Goal: Task Accomplishment & Management: Use online tool/utility

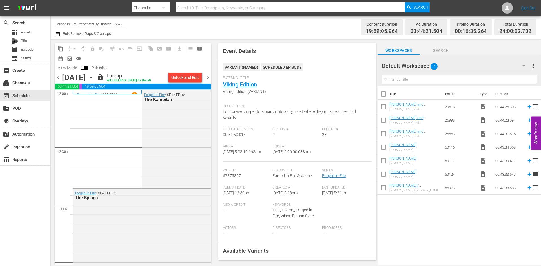
scroll to position [582, 0]
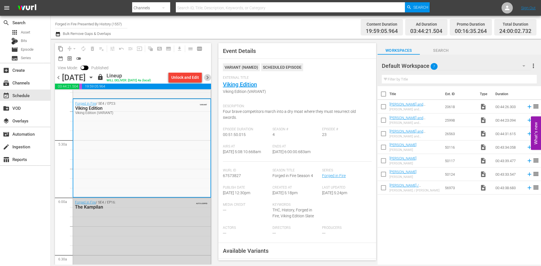
click at [208, 78] on span "chevron_right" at bounding box center [207, 77] width 7 height 7
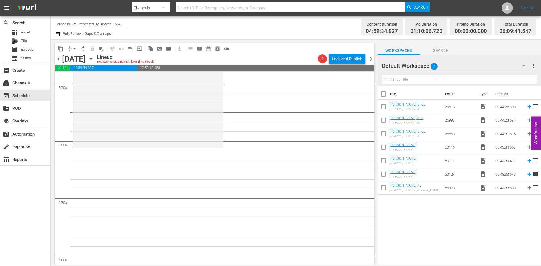
scroll to position [573, 0]
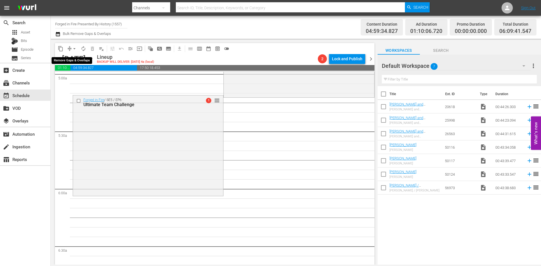
click at [74, 49] on span "arrow_drop_down" at bounding box center [75, 49] width 6 height 6
click at [74, 57] on li "Align to Midnight" at bounding box center [74, 60] width 59 height 9
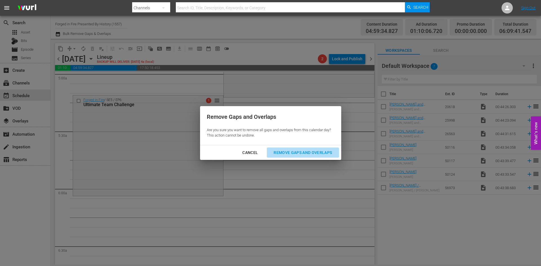
click at [289, 154] on div "Remove Gaps and Overlaps" at bounding box center [302, 152] width 67 height 7
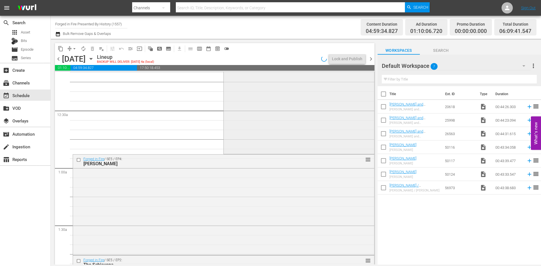
scroll to position [0, 0]
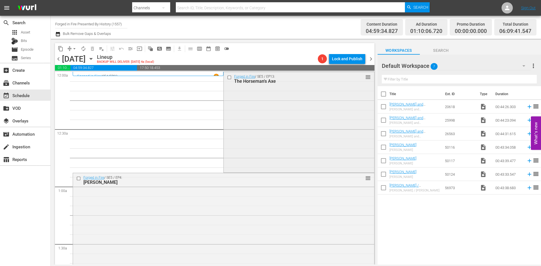
click at [264, 108] on div "Forged in Fire / SE5 / EP13: The Horseman's Axe reorder" at bounding box center [299, 121] width 150 height 99
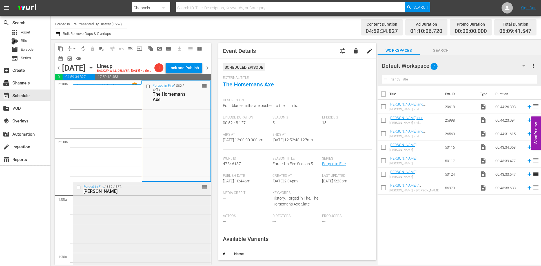
click at [155, 222] on div "Forged in Fire / SE5 / EP4: Jumonji Yari reorder" at bounding box center [142, 232] width 138 height 100
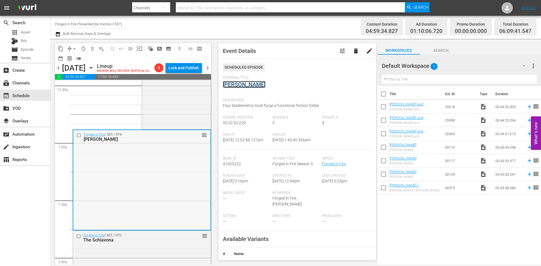
scroll to position [56, 0]
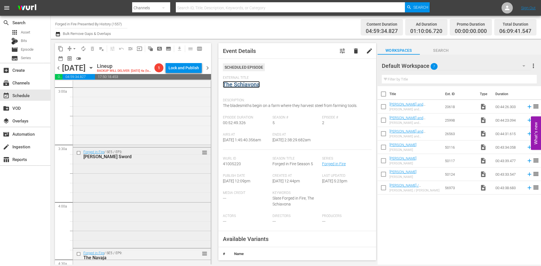
scroll to position [310, 0]
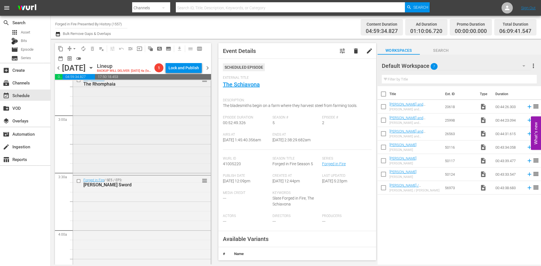
click at [174, 141] on div "Forged in Fire / SE5 / EP0: The Rhomphaia reorder" at bounding box center [142, 124] width 138 height 99
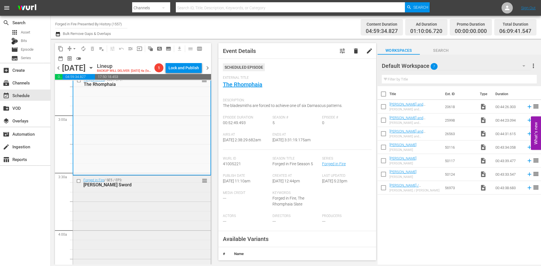
click at [106, 216] on div "Forged in Fire / SE5 / EP3: Sica Sword reorder" at bounding box center [142, 225] width 138 height 99
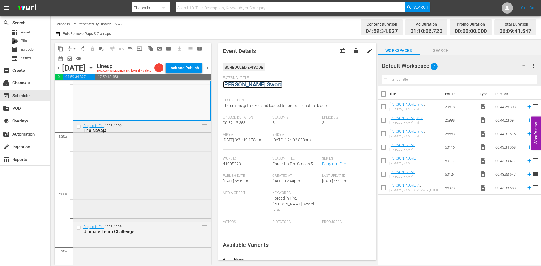
scroll to position [479, 0]
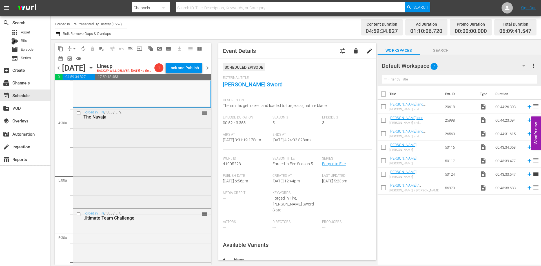
click at [167, 157] on div "Forged in Fire / SE5 / EP9: The Navaja reorder" at bounding box center [142, 157] width 138 height 99
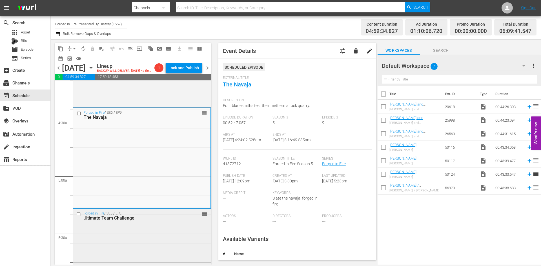
click at [177, 234] on div "Forged in Fire / SE5 / EP6: Ultimate Team Challenge reorder" at bounding box center [142, 258] width 138 height 99
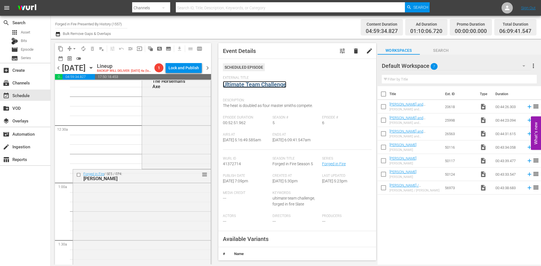
scroll to position [0, 0]
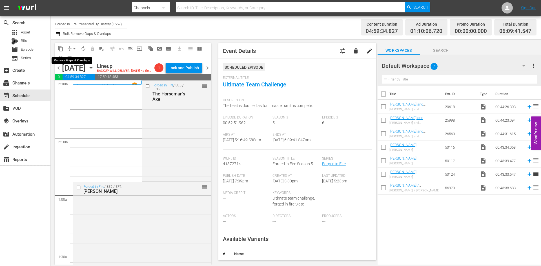
click at [73, 48] on span "arrow_drop_down" at bounding box center [75, 49] width 6 height 6
click at [70, 60] on li "Align to Midnight" at bounding box center [74, 60] width 59 height 9
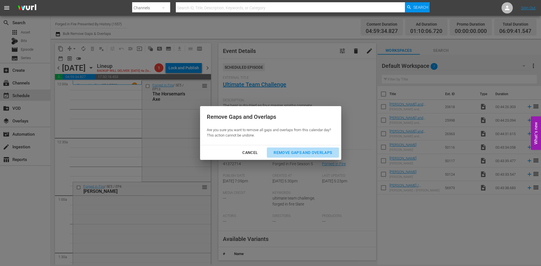
click at [299, 152] on div "Remove Gaps and Overlaps" at bounding box center [302, 152] width 67 height 7
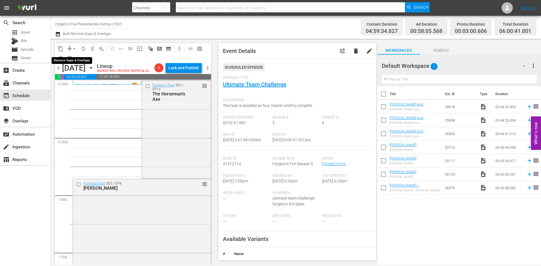
click at [75, 49] on span "arrow_drop_down" at bounding box center [75, 49] width 6 height 6
click at [73, 59] on li "Align to Midnight" at bounding box center [74, 60] width 59 height 9
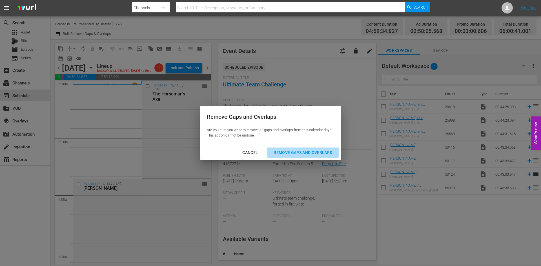
click at [295, 150] on div "Remove Gaps and Overlaps" at bounding box center [302, 152] width 67 height 7
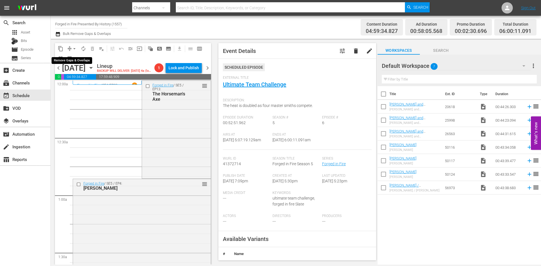
click at [74, 49] on span "arrow_drop_down" at bounding box center [75, 49] width 6 height 6
click at [73, 60] on li "Align to Midnight" at bounding box center [74, 60] width 59 height 9
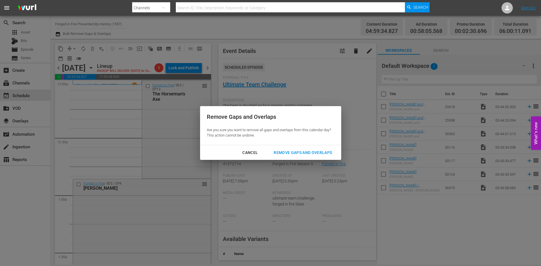
click at [313, 152] on div "Remove Gaps and Overlaps" at bounding box center [302, 152] width 67 height 7
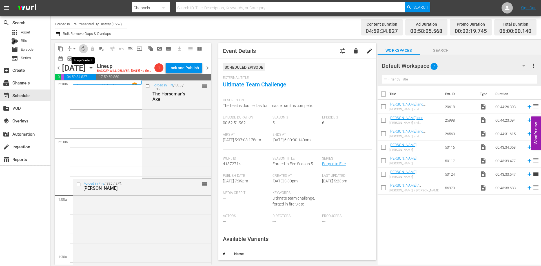
click at [85, 49] on span "autorenew_outlined" at bounding box center [84, 49] width 6 height 6
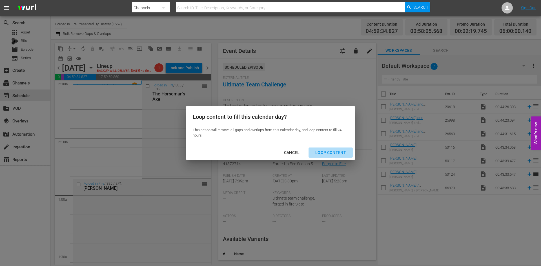
click at [332, 154] on div "Loop Content" at bounding box center [331, 152] width 40 height 7
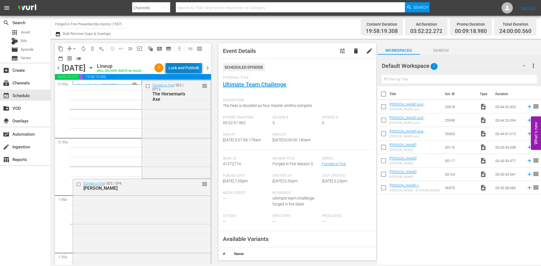
click at [177, 68] on div "Lock and Publish" at bounding box center [184, 68] width 30 height 10
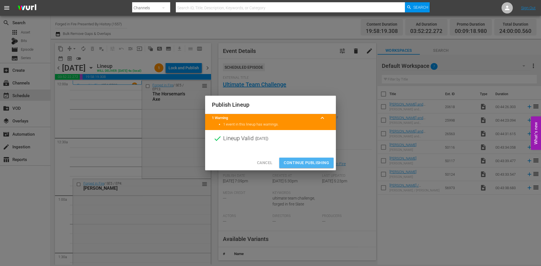
click at [307, 161] on span "Continue Publishing" at bounding box center [306, 163] width 45 height 7
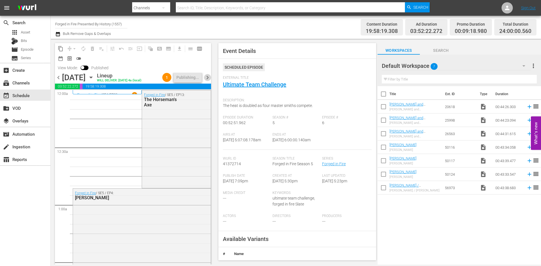
click at [208, 79] on span "chevron_right" at bounding box center [207, 77] width 7 height 7
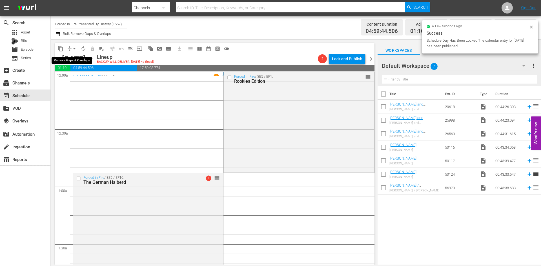
click at [75, 49] on span "arrow_drop_down" at bounding box center [75, 49] width 6 height 6
click at [76, 59] on li "Align to Midnight" at bounding box center [74, 60] width 59 height 9
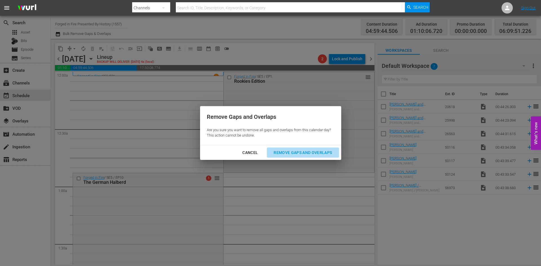
click at [284, 150] on div "Remove Gaps and Overlaps" at bounding box center [302, 152] width 67 height 7
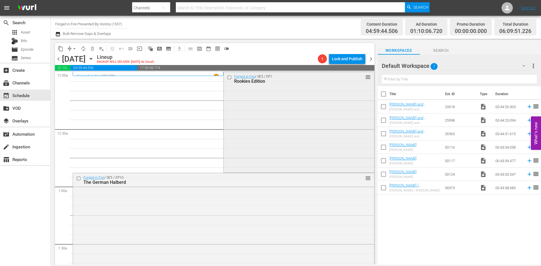
click at [229, 133] on div "Forged in Fire / SE5 / EP1: Rookies Edition reorder" at bounding box center [299, 121] width 150 height 99
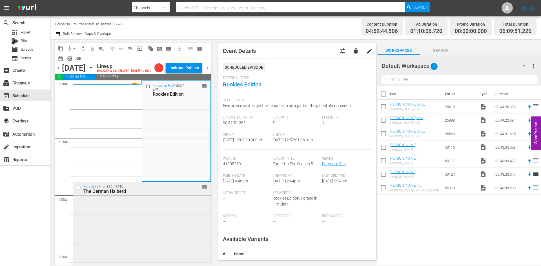
click at [136, 219] on div "Forged in Fire / SE5 / EP10: The German Halberd reorder" at bounding box center [142, 232] width 138 height 100
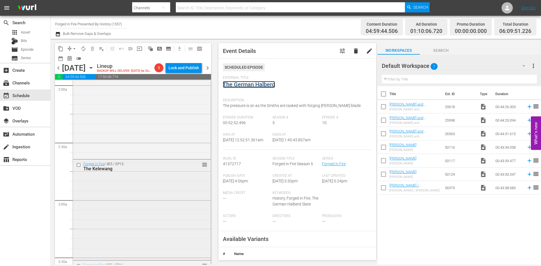
scroll to position [225, 0]
click at [159, 125] on div "Forged in Fire / SE5 / EP11: The Two-Handed Sword reorder" at bounding box center [142, 107] width 138 height 99
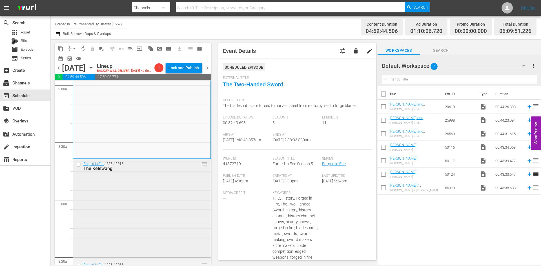
click at [119, 209] on div "Forged in Fire / SE5 / EP15: The Kelewang reorder" at bounding box center [142, 209] width 138 height 99
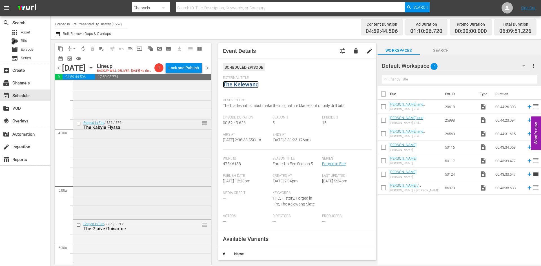
scroll to position [479, 0]
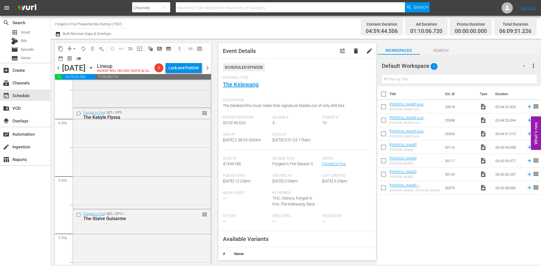
click at [147, 91] on div "Forged in Fire / SE5 / EP16: Bagh Nakh Blades reorder" at bounding box center [142, 56] width 138 height 99
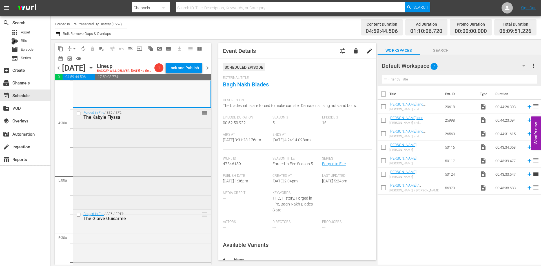
click at [125, 182] on div "Forged in Fire / SE5 / EP5: The Kabyle Flyssa reorder" at bounding box center [142, 157] width 138 height 99
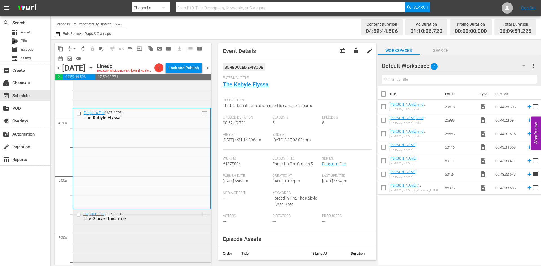
click at [159, 245] on div "Forged in Fire / SE5 / EP17: The Glaive Guisarme reorder" at bounding box center [142, 259] width 138 height 99
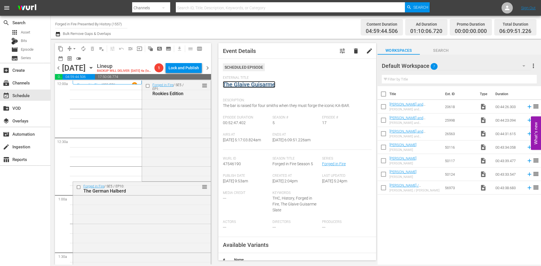
scroll to position [0, 0]
click at [74, 48] on span "arrow_drop_down" at bounding box center [75, 49] width 6 height 6
click at [70, 61] on li "Align to Midnight" at bounding box center [74, 60] width 59 height 9
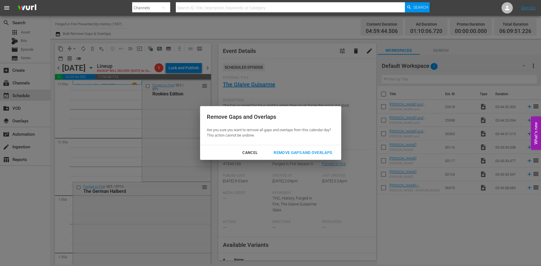
click at [289, 152] on div "Remove Gaps and Overlaps" at bounding box center [302, 152] width 67 height 7
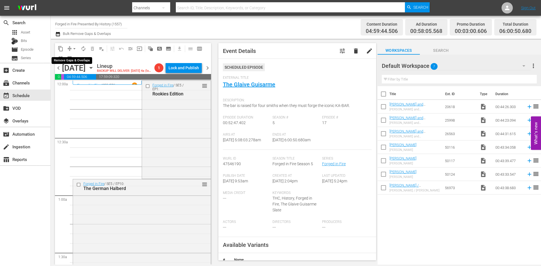
click at [72, 48] on span "arrow_drop_down" at bounding box center [75, 49] width 6 height 6
click at [68, 61] on li "Align to Midnight" at bounding box center [74, 60] width 59 height 9
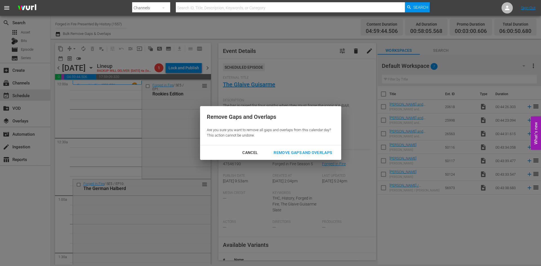
click at [294, 153] on div "Remove Gaps and Overlaps" at bounding box center [302, 152] width 67 height 7
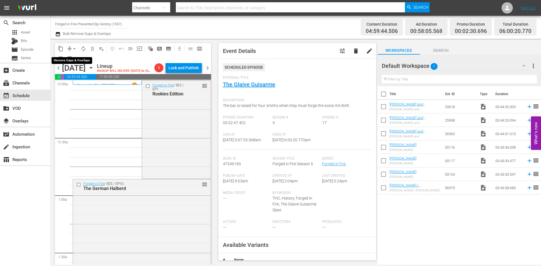
click at [74, 49] on span "arrow_drop_down" at bounding box center [75, 49] width 6 height 6
click at [71, 59] on li "Align to Midnight" at bounding box center [74, 60] width 59 height 9
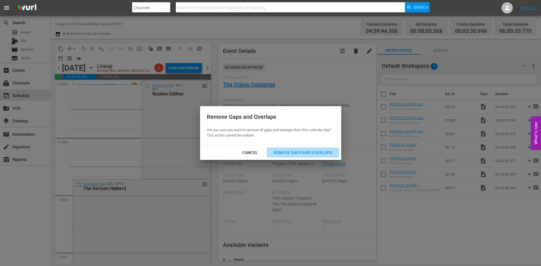
click at [284, 153] on div "Remove Gaps and Overlaps" at bounding box center [302, 152] width 67 height 7
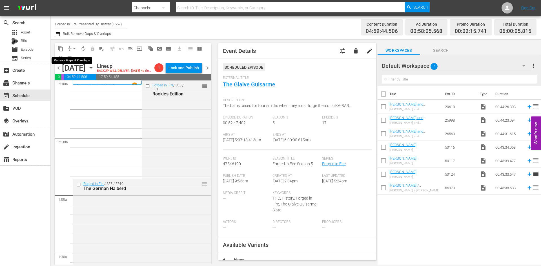
click at [74, 48] on span "arrow_drop_down" at bounding box center [75, 49] width 6 height 6
click at [73, 61] on li "Align to Midnight" at bounding box center [74, 60] width 59 height 9
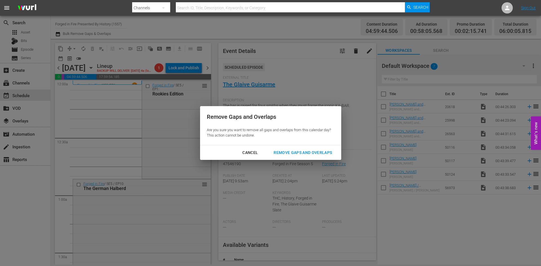
click at [284, 150] on div "Remove Gaps and Overlaps" at bounding box center [302, 152] width 67 height 7
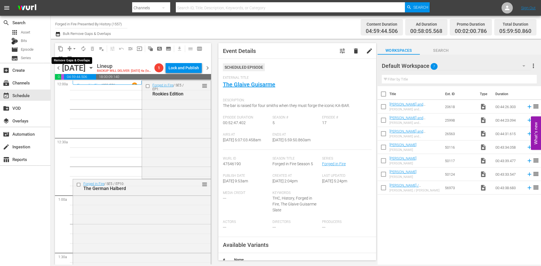
click at [75, 48] on span "arrow_drop_down" at bounding box center [75, 49] width 6 height 6
click at [73, 61] on li "Align to Midnight" at bounding box center [74, 60] width 59 height 9
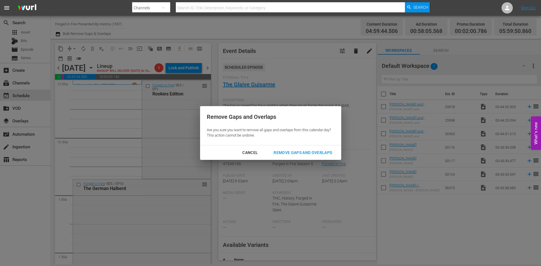
click at [300, 152] on div "Remove Gaps and Overlaps" at bounding box center [302, 152] width 67 height 7
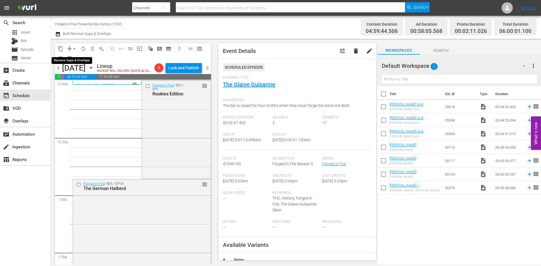
click at [76, 47] on span "arrow_drop_down" at bounding box center [75, 49] width 6 height 6
click at [77, 60] on li "Align to Midnight" at bounding box center [74, 60] width 59 height 9
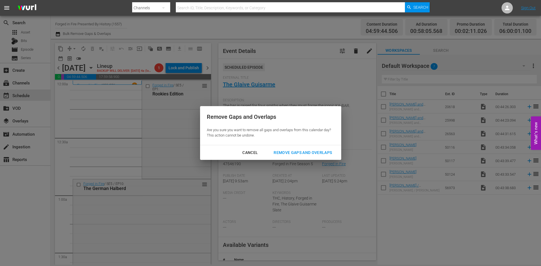
click at [285, 150] on div "Remove Gaps and Overlaps" at bounding box center [302, 152] width 67 height 7
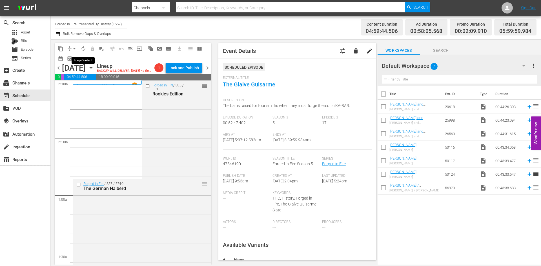
click at [86, 51] on span "autorenew_outlined" at bounding box center [84, 49] width 6 height 6
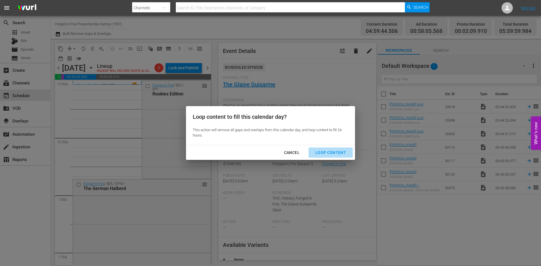
click at [338, 154] on div "Loop Content" at bounding box center [331, 152] width 40 height 7
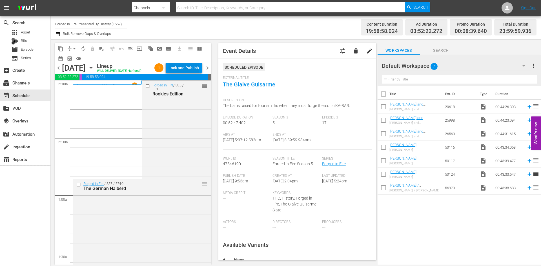
click at [183, 68] on div "Lock and Publish" at bounding box center [184, 68] width 30 height 10
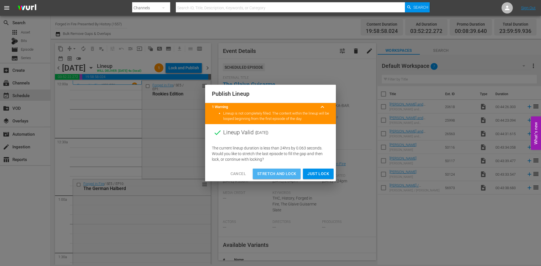
click at [276, 175] on span "Stretch and Lock" at bounding box center [276, 174] width 39 height 7
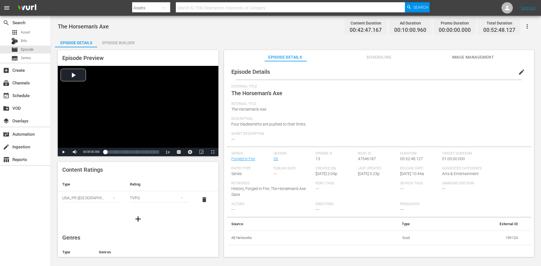
click at [121, 42] on div "Episode Builder" at bounding box center [118, 43] width 42 height 14
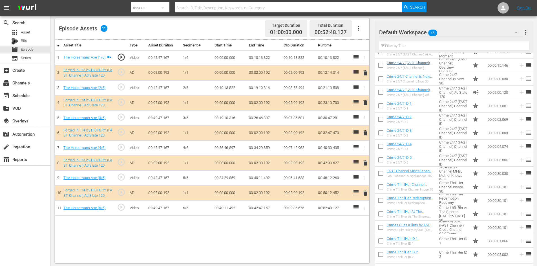
scroll to position [147, 0]
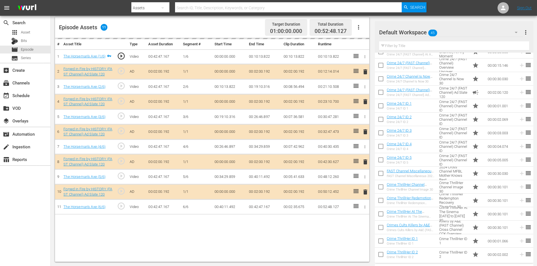
click at [471, 35] on div "Default Workspace 45" at bounding box center [451, 33] width 144 height 16
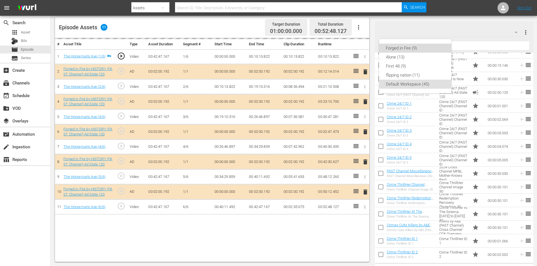
click at [397, 50] on div "Forged in Fire (9)" at bounding box center [415, 48] width 59 height 9
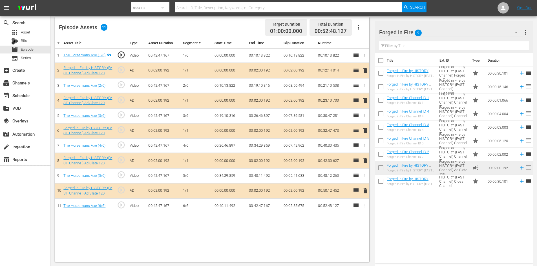
scroll to position [0, 0]
click at [364, 160] on span "delete" at bounding box center [365, 161] width 7 height 7
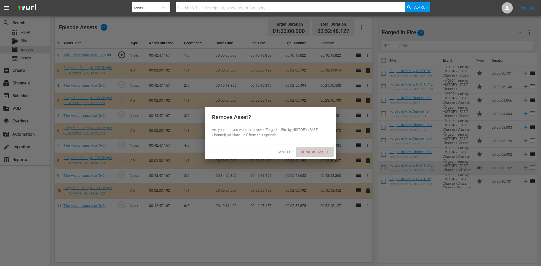
click at [311, 151] on span "Remove Asset" at bounding box center [314, 152] width 37 height 5
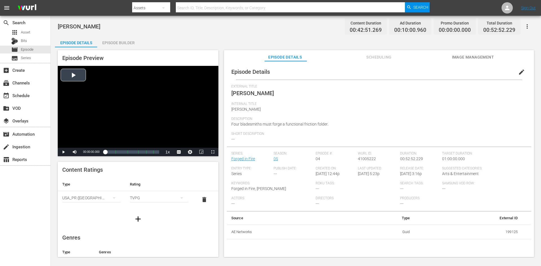
drag, startPoint x: 125, startPoint y: 98, endPoint x: 128, endPoint y: 87, distance: 10.5
click at [125, 95] on div "Video Player" at bounding box center [138, 107] width 161 height 82
click at [119, 46] on div "Episode Builder" at bounding box center [118, 43] width 42 height 14
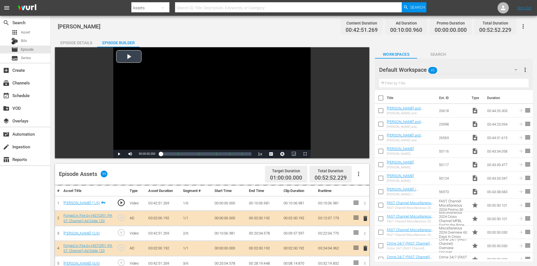
click at [130, 57] on div "Video Player" at bounding box center [211, 98] width 197 height 103
click at [134, 66] on div "Video Player" at bounding box center [211, 98] width 197 height 103
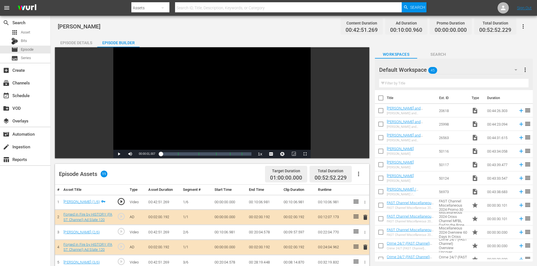
click at [74, 41] on div "Episode Details" at bounding box center [76, 43] width 42 height 14
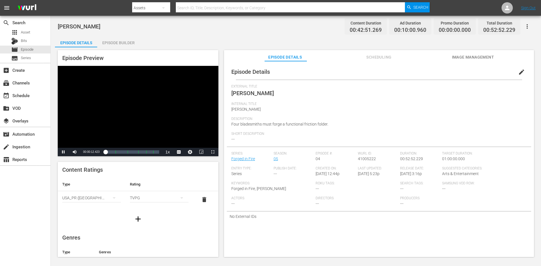
click at [134, 121] on div "Video Player" at bounding box center [138, 107] width 161 height 82
click at [475, 56] on span "Image Management" at bounding box center [473, 57] width 42 height 7
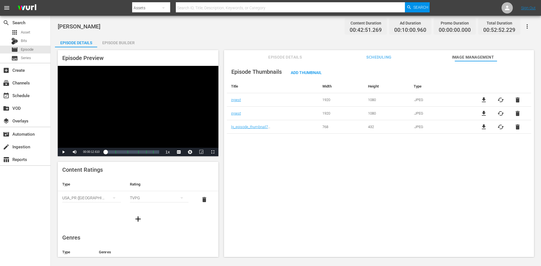
click at [121, 43] on div "Episode Builder" at bounding box center [118, 43] width 42 height 14
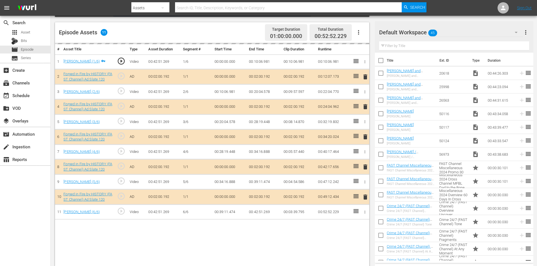
scroll to position [147, 0]
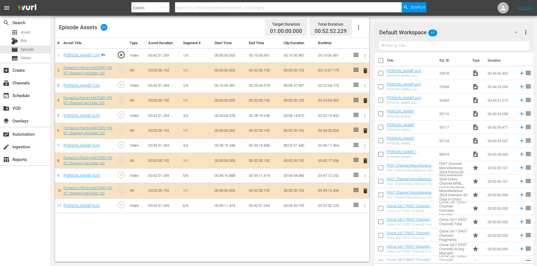
click at [475, 32] on div "Default Workspace 45" at bounding box center [451, 33] width 144 height 16
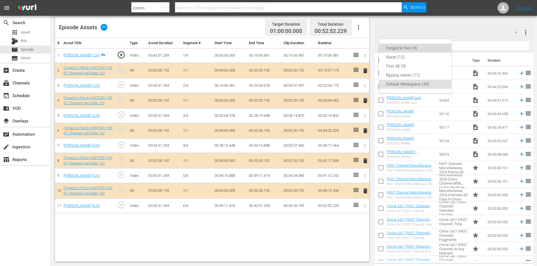
click at [392, 48] on div "Forged in Fire (9)" at bounding box center [415, 48] width 59 height 9
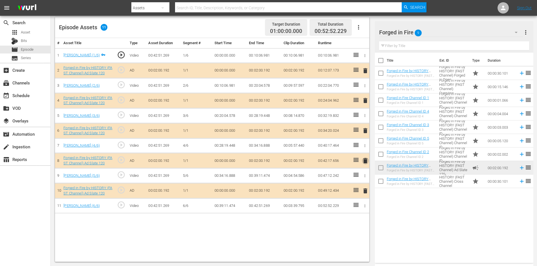
click at [365, 161] on span "delete" at bounding box center [365, 161] width 7 height 7
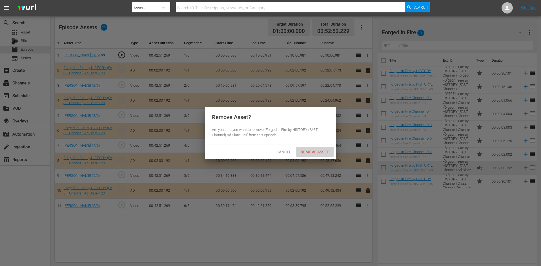
click at [315, 148] on div "Remove Asset" at bounding box center [314, 152] width 37 height 10
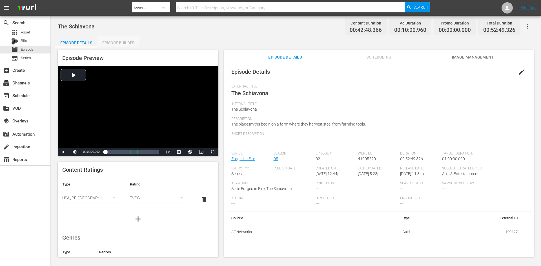
click at [114, 44] on div "Episode Builder" at bounding box center [118, 43] width 42 height 14
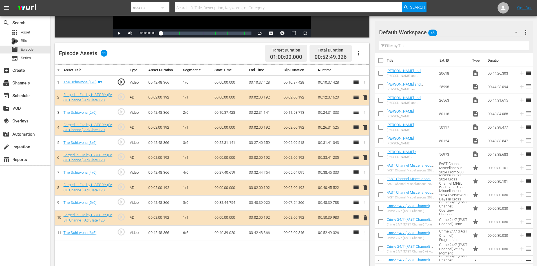
scroll to position [147, 0]
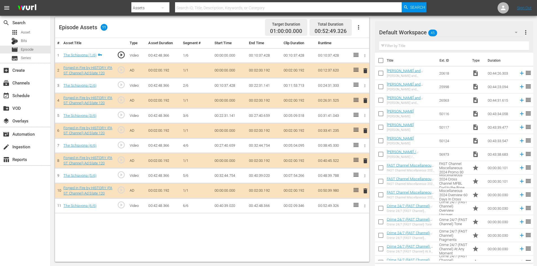
click at [477, 34] on div "Default Workspace 45" at bounding box center [451, 33] width 144 height 16
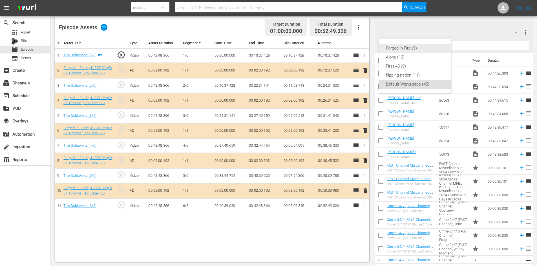
click at [401, 48] on div "Forged in Fire (9)" at bounding box center [415, 48] width 59 height 9
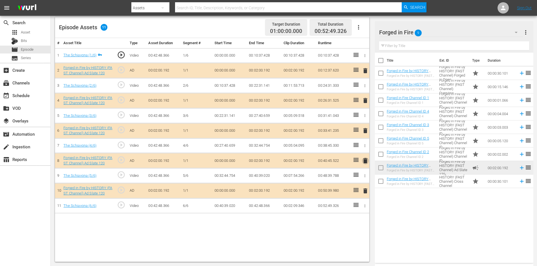
click at [366, 161] on span "delete" at bounding box center [365, 161] width 7 height 7
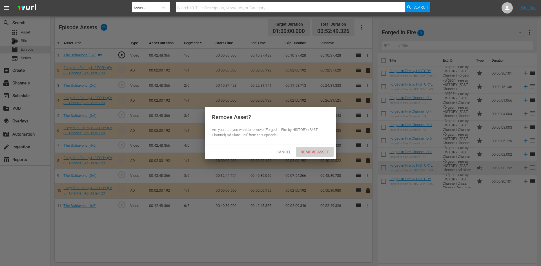
drag, startPoint x: 324, startPoint y: 150, endPoint x: 323, endPoint y: 146, distance: 4.1
click at [324, 150] on span "Remove Asset" at bounding box center [314, 152] width 37 height 5
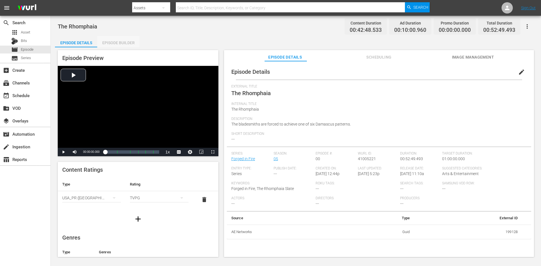
click at [123, 44] on div "Episode Builder" at bounding box center [118, 43] width 42 height 14
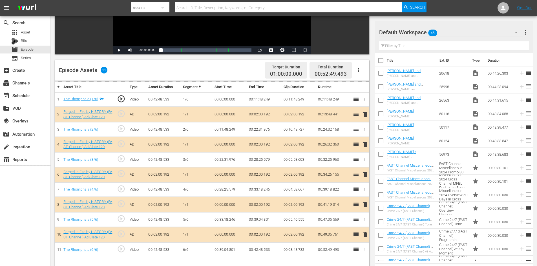
scroll to position [147, 0]
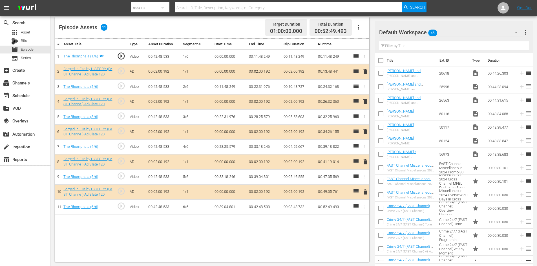
click at [467, 33] on div "Default Workspace 45" at bounding box center [451, 33] width 144 height 16
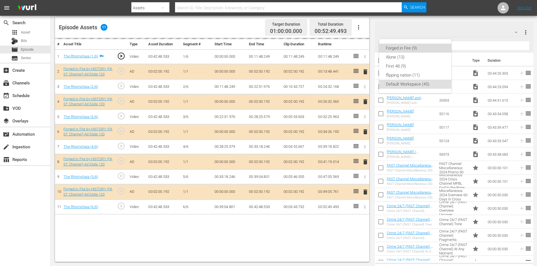
click at [396, 49] on div "Forged in Fire (9)" at bounding box center [415, 48] width 59 height 9
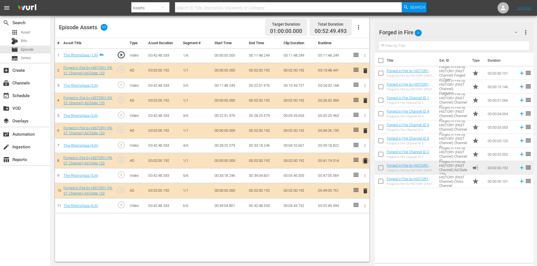
click at [366, 162] on span "delete" at bounding box center [365, 161] width 7 height 7
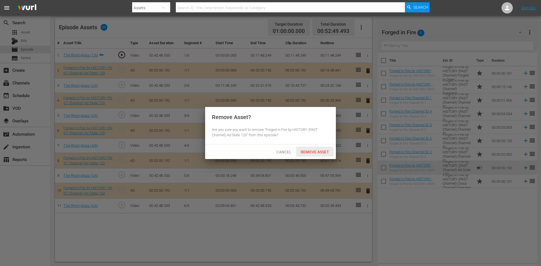
click at [316, 150] on div "Remove Asset" at bounding box center [314, 152] width 37 height 10
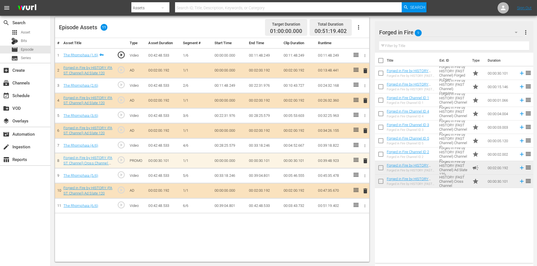
click at [366, 162] on span "delete" at bounding box center [365, 161] width 7 height 7
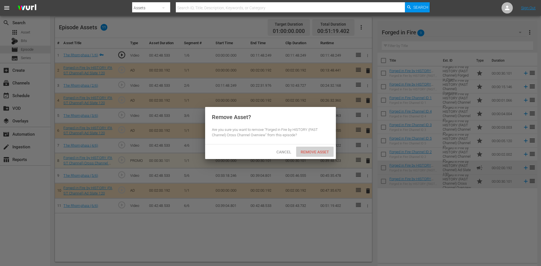
click at [311, 150] on span "Remove Asset" at bounding box center [314, 152] width 37 height 5
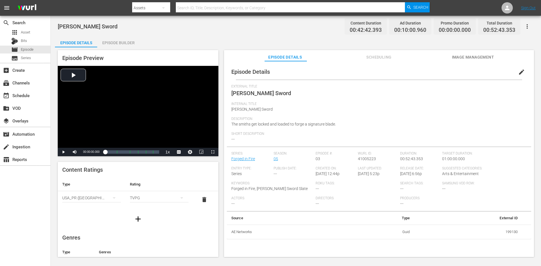
click at [113, 40] on div "Episode Builder" at bounding box center [118, 43] width 42 height 14
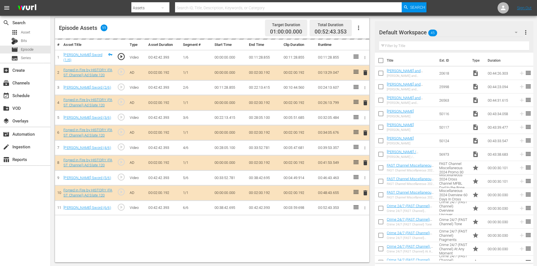
scroll to position [147, 0]
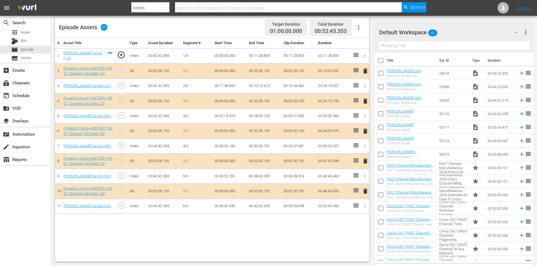
click at [479, 33] on div "Default Workspace 45" at bounding box center [451, 33] width 144 height 16
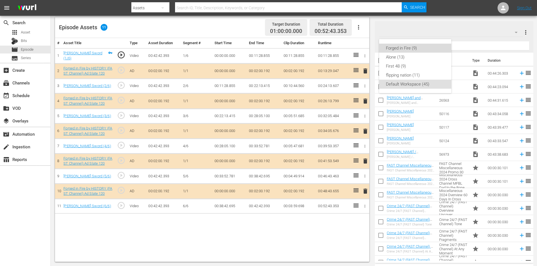
click at [408, 51] on div "Forged in Fire (9)" at bounding box center [415, 48] width 59 height 9
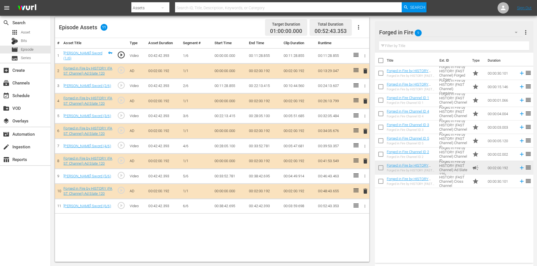
click at [365, 164] on span "delete" at bounding box center [365, 161] width 7 height 7
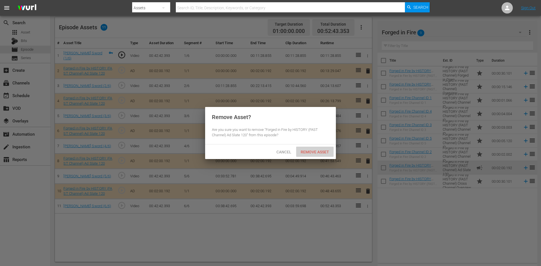
click at [314, 154] on span "Remove Asset" at bounding box center [314, 152] width 37 height 5
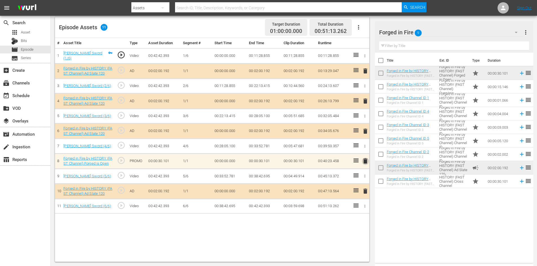
click at [365, 161] on span "delete" at bounding box center [365, 161] width 7 height 7
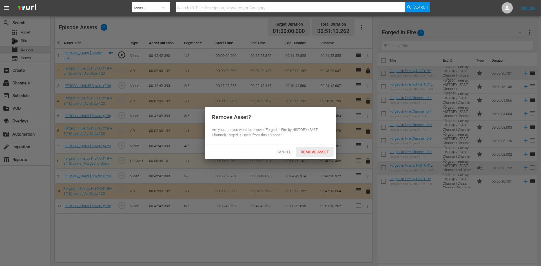
click at [316, 148] on div "Remove Asset" at bounding box center [314, 152] width 37 height 10
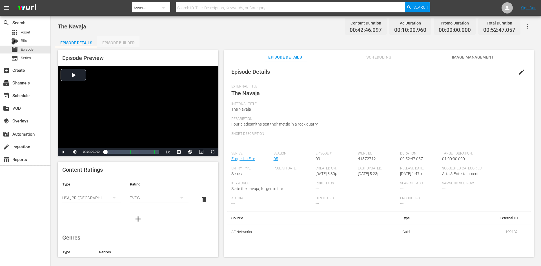
click at [119, 45] on div "Episode Builder" at bounding box center [118, 43] width 42 height 14
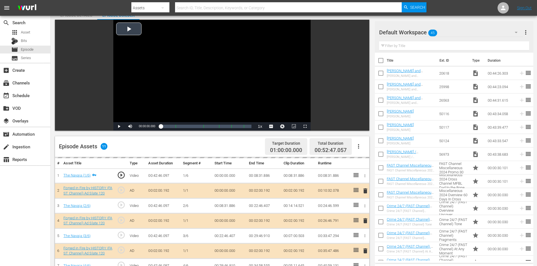
scroll to position [147, 0]
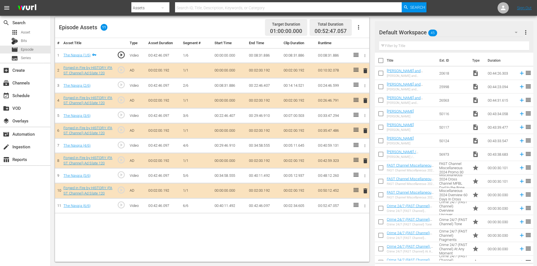
click at [482, 34] on div "Default Workspace 45" at bounding box center [451, 33] width 144 height 16
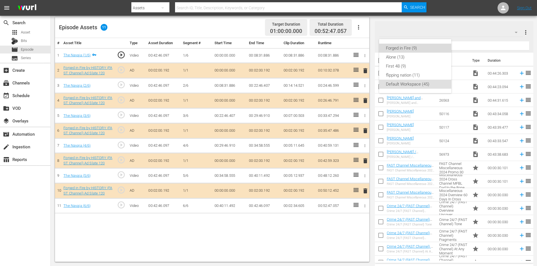
click at [393, 49] on div "Forged in Fire (9)" at bounding box center [415, 48] width 59 height 9
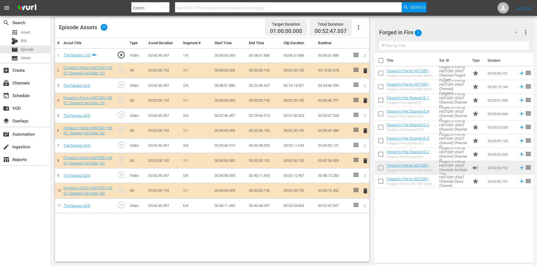
click at [366, 162] on span "delete" at bounding box center [365, 161] width 7 height 7
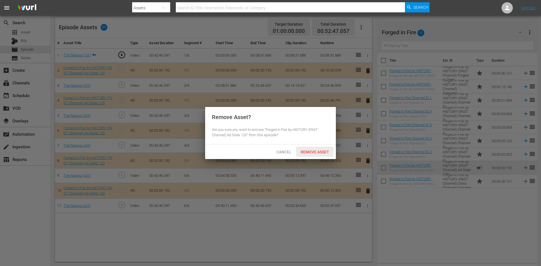
click at [313, 153] on span "Remove Asset" at bounding box center [314, 152] width 37 height 5
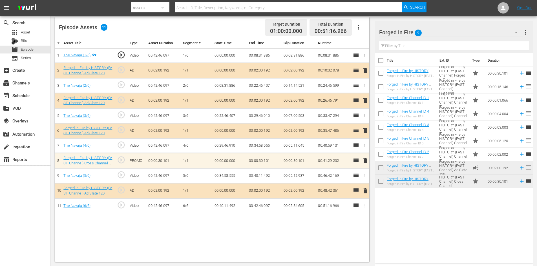
click at [367, 161] on span "delete" at bounding box center [365, 161] width 7 height 7
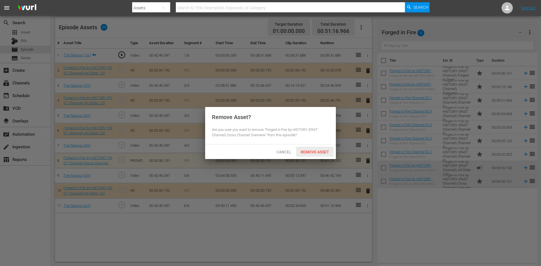
click at [313, 150] on span "Remove Asset" at bounding box center [314, 152] width 37 height 5
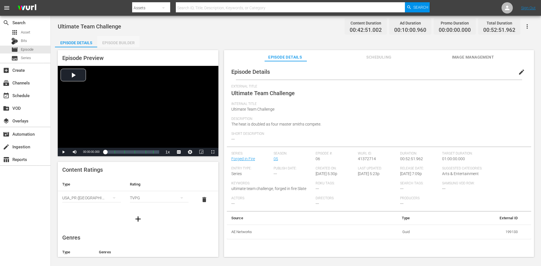
click at [118, 40] on div "Episode Builder" at bounding box center [118, 43] width 42 height 14
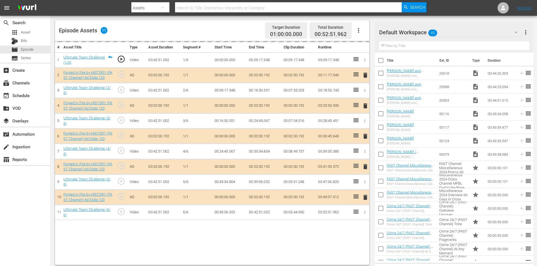
scroll to position [147, 0]
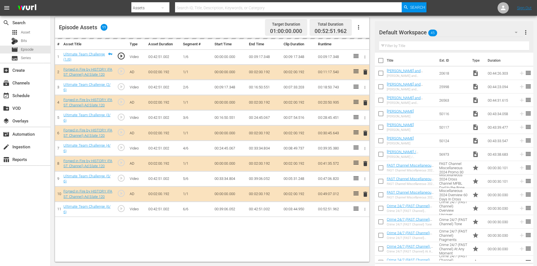
click at [490, 34] on div "Default Workspace 45" at bounding box center [451, 33] width 144 height 16
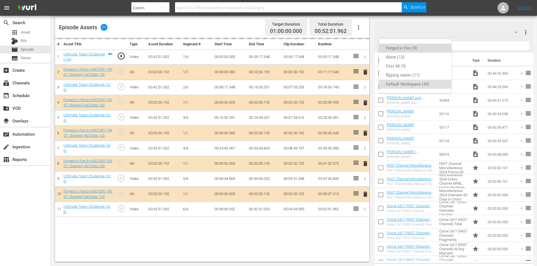
click at [392, 48] on div "Forged in Fire (9)" at bounding box center [415, 48] width 59 height 9
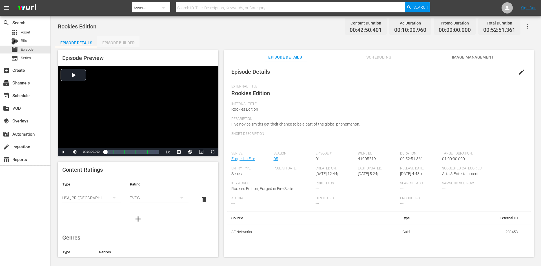
click at [125, 42] on div "Episode Builder" at bounding box center [118, 43] width 42 height 14
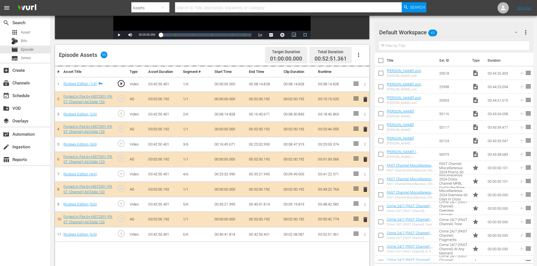
scroll to position [147, 0]
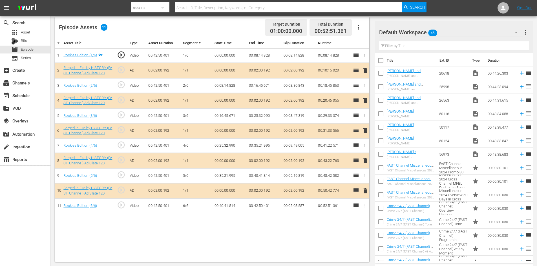
click at [462, 30] on div "Default Workspace 45" at bounding box center [451, 33] width 144 height 16
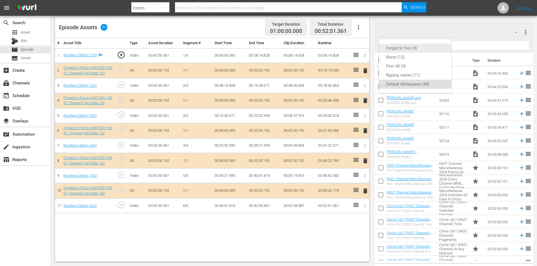
click at [410, 49] on div "Forged in Fire (9)" at bounding box center [415, 48] width 59 height 9
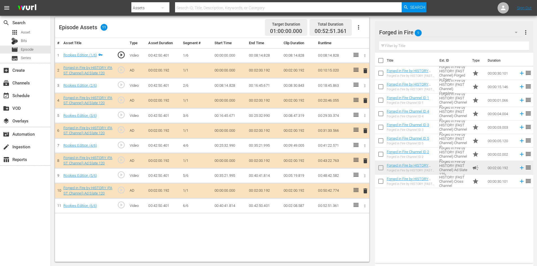
click at [365, 159] on span "delete" at bounding box center [365, 161] width 7 height 7
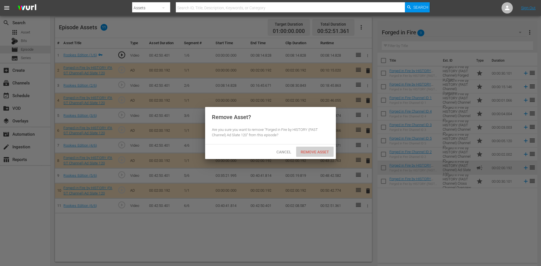
click at [308, 149] on div "Remove Asset" at bounding box center [314, 152] width 37 height 10
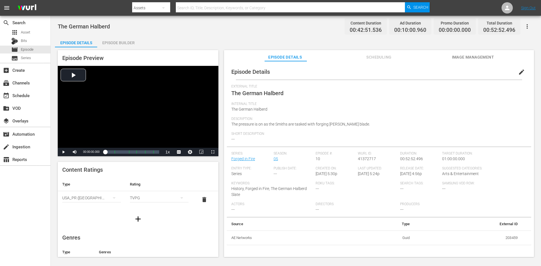
click at [128, 44] on div "Episode Builder" at bounding box center [118, 43] width 42 height 14
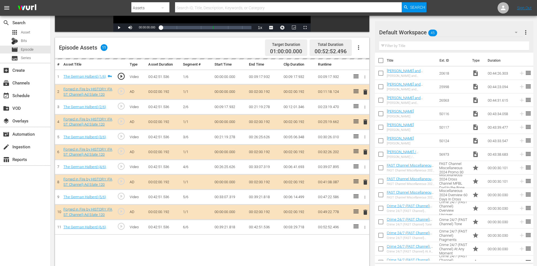
scroll to position [141, 0]
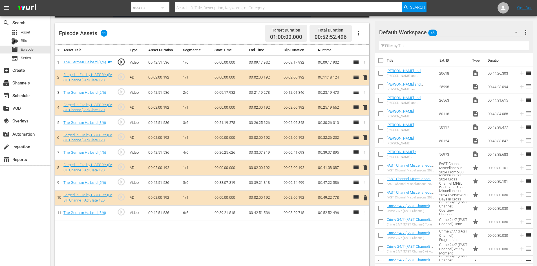
click at [453, 31] on div "Default Workspace 45" at bounding box center [451, 33] width 144 height 16
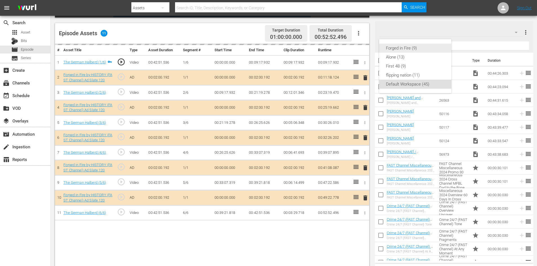
click at [395, 48] on div "Forged in Fire (9)" at bounding box center [415, 48] width 59 height 9
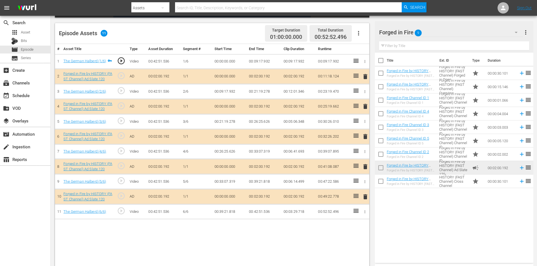
click at [366, 166] on span "delete" at bounding box center [365, 166] width 7 height 7
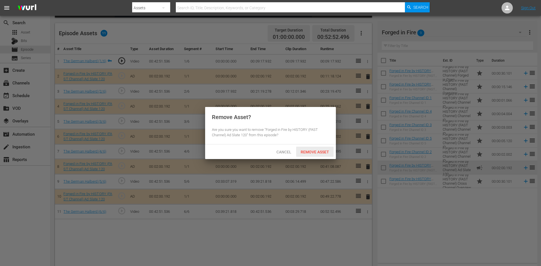
click at [319, 151] on span "Remove Asset" at bounding box center [314, 152] width 37 height 5
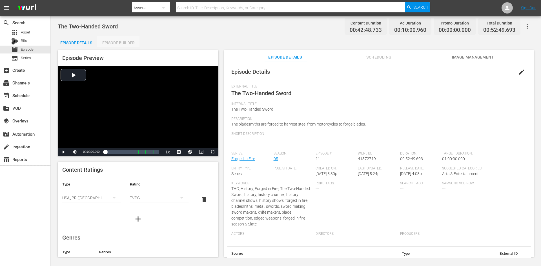
click at [129, 40] on div "Episode Builder" at bounding box center [118, 43] width 42 height 14
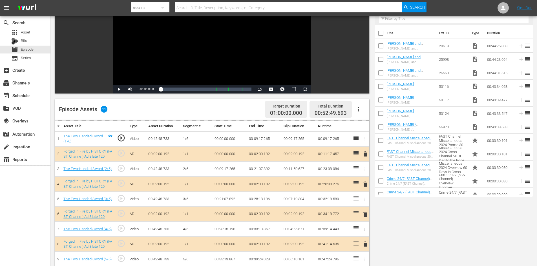
scroll to position [113, 0]
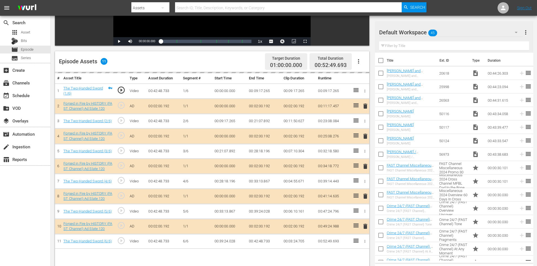
click at [454, 32] on div "Default Workspace 45" at bounding box center [451, 33] width 144 height 16
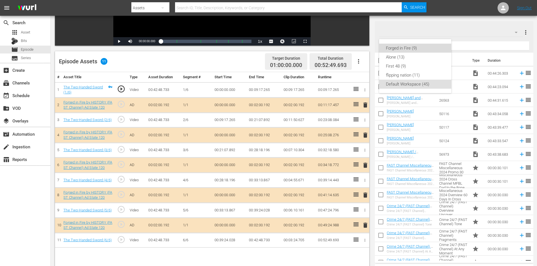
click at [406, 48] on div "Forged in Fire (9)" at bounding box center [415, 48] width 59 height 9
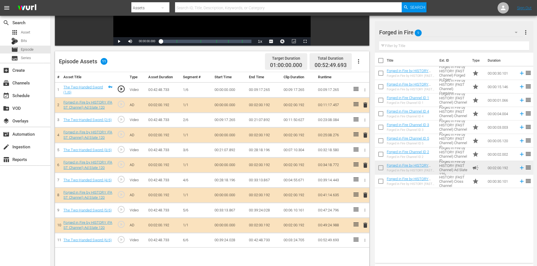
click at [366, 196] on span "delete" at bounding box center [365, 195] width 7 height 7
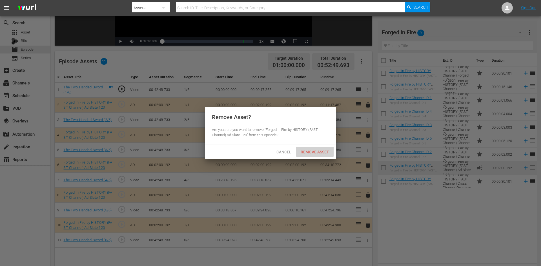
click at [322, 151] on span "Remove Asset" at bounding box center [314, 152] width 37 height 5
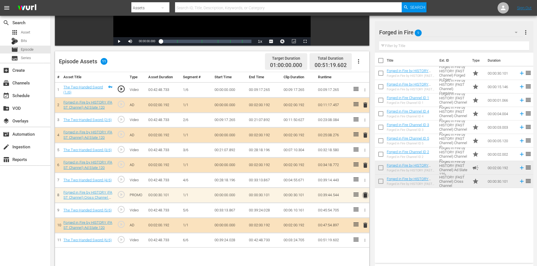
click at [364, 195] on span "delete" at bounding box center [365, 195] width 7 height 7
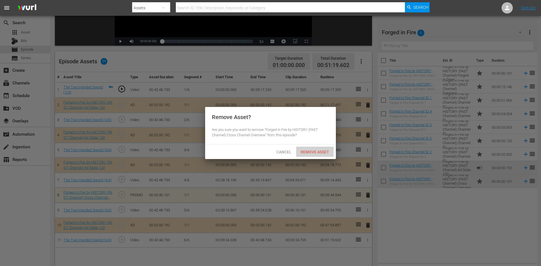
click at [310, 153] on span "Remove Asset" at bounding box center [314, 152] width 37 height 5
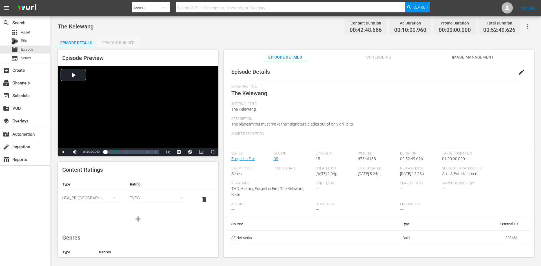
click at [128, 45] on div "Episode Builder" at bounding box center [118, 43] width 42 height 14
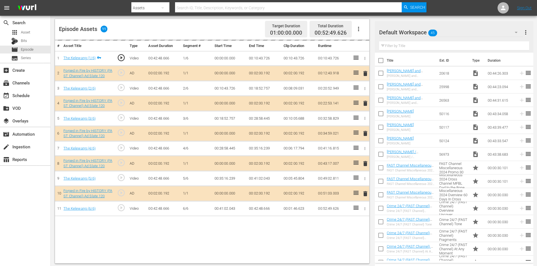
scroll to position [147, 0]
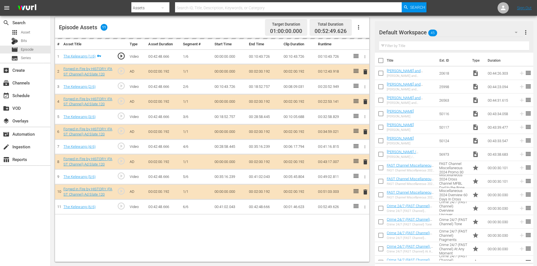
click at [472, 34] on div "Default Workspace 45" at bounding box center [451, 33] width 144 height 16
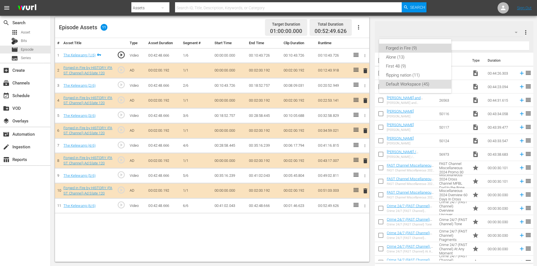
click at [403, 49] on div "Forged in Fire (9)" at bounding box center [415, 48] width 59 height 9
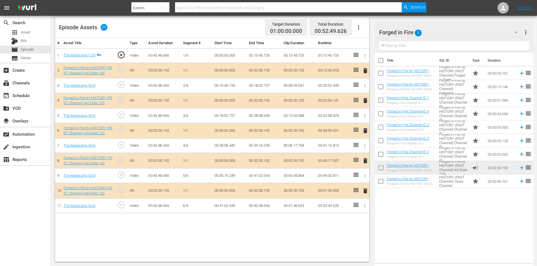
click at [366, 161] on span "delete" at bounding box center [365, 161] width 7 height 7
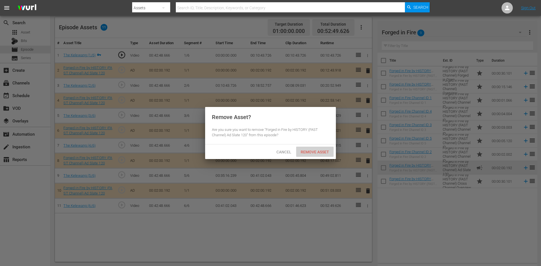
click at [320, 152] on span "Remove Asset" at bounding box center [314, 152] width 37 height 5
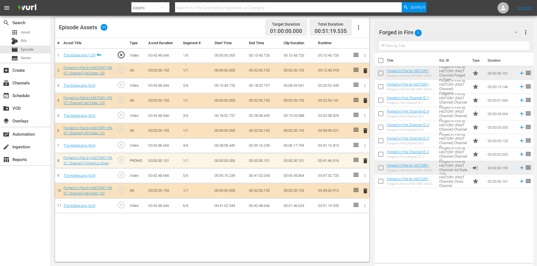
click at [364, 160] on span "delete" at bounding box center [365, 161] width 7 height 7
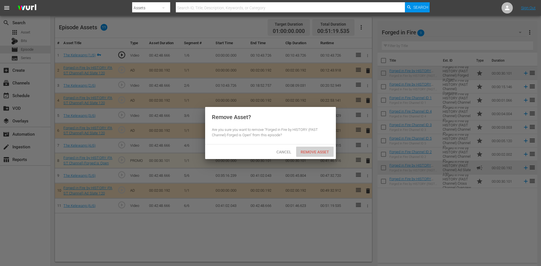
click at [318, 150] on span "Remove Asset" at bounding box center [314, 152] width 37 height 5
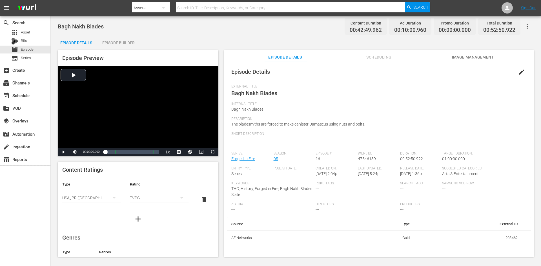
click at [121, 46] on div "Episode Builder" at bounding box center [118, 43] width 42 height 14
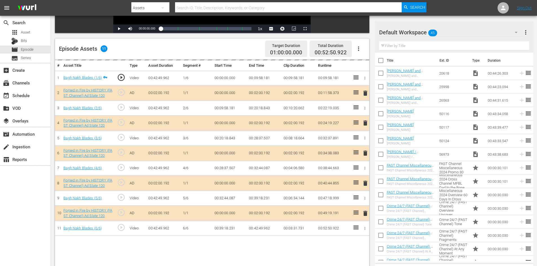
scroll to position [141, 0]
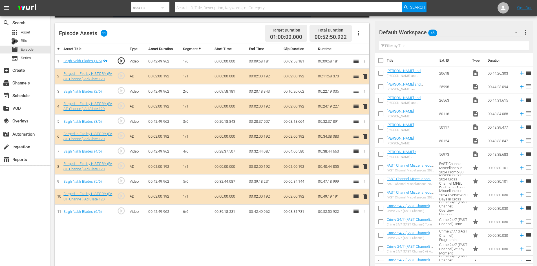
click at [475, 32] on div "Default Workspace 45" at bounding box center [451, 33] width 144 height 16
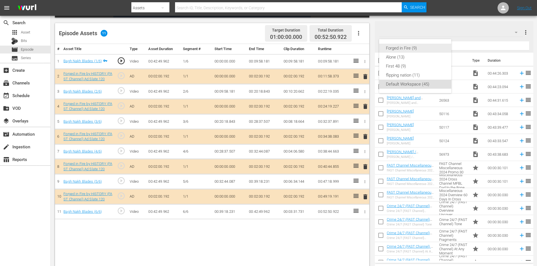
click at [396, 48] on div "Forged in Fire (9)" at bounding box center [415, 48] width 59 height 9
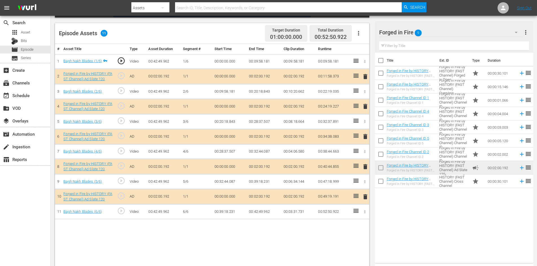
click at [364, 167] on span "delete" at bounding box center [365, 166] width 7 height 7
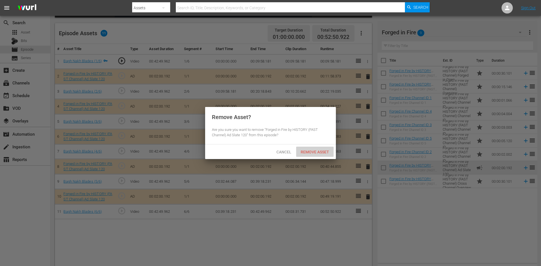
drag, startPoint x: 319, startPoint y: 150, endPoint x: 327, endPoint y: 139, distance: 13.6
click at [320, 151] on span "Remove Asset" at bounding box center [314, 152] width 37 height 5
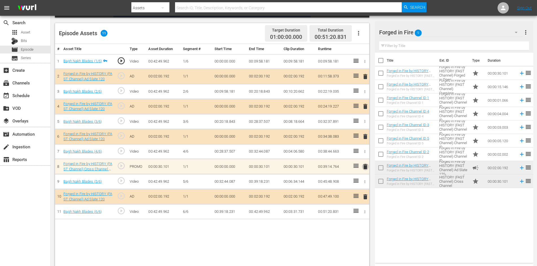
click at [365, 167] on span "delete" at bounding box center [365, 166] width 7 height 7
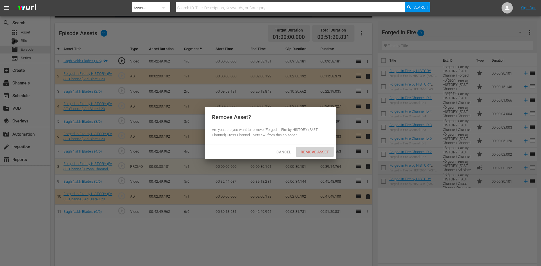
click at [312, 150] on span "Remove Asset" at bounding box center [314, 152] width 37 height 5
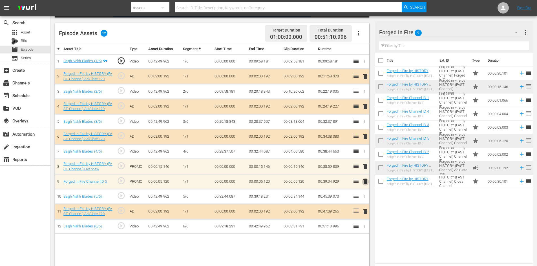
click at [364, 182] on span "delete" at bounding box center [365, 181] width 7 height 7
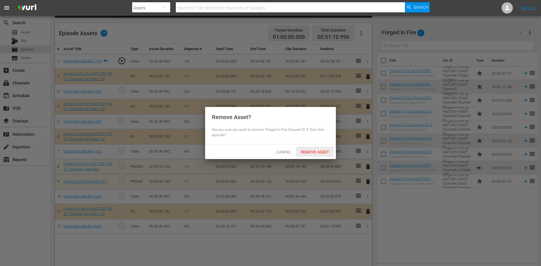
click at [305, 153] on span "Remove Asset" at bounding box center [314, 152] width 37 height 5
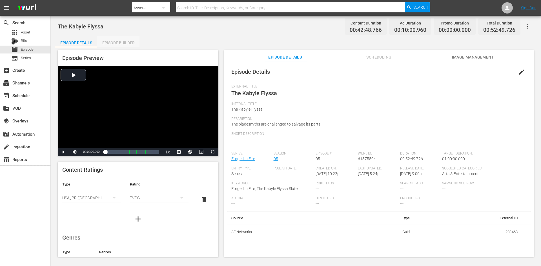
click at [125, 43] on div "Episode Builder" at bounding box center [118, 43] width 42 height 14
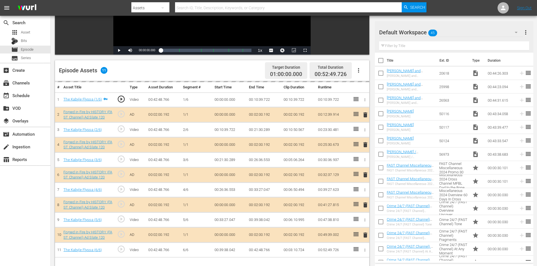
scroll to position [141, 0]
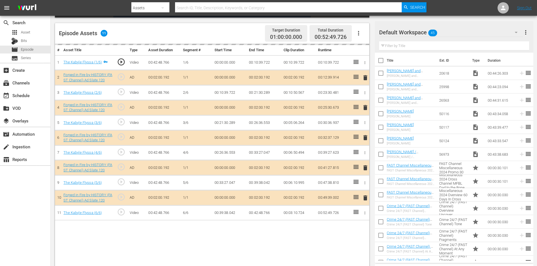
click at [477, 33] on div "Default Workspace 45" at bounding box center [451, 33] width 144 height 16
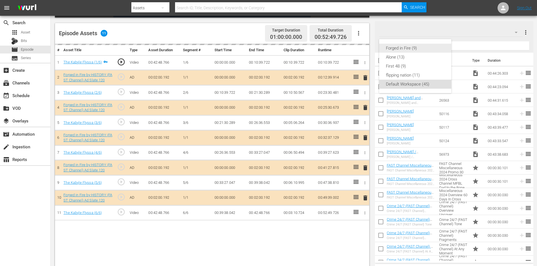
click at [409, 49] on div "Forged in Fire (9)" at bounding box center [415, 48] width 59 height 9
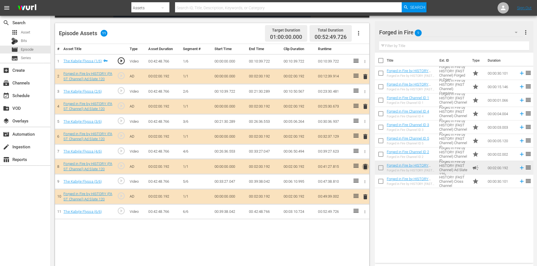
click at [366, 168] on span "delete" at bounding box center [365, 166] width 7 height 7
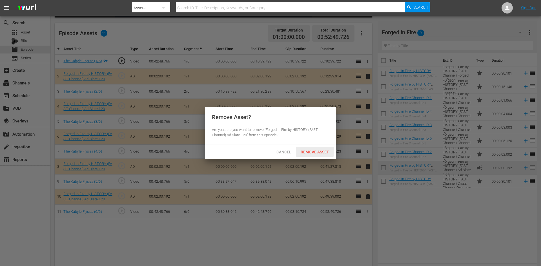
click at [318, 150] on span "Remove Asset" at bounding box center [314, 152] width 37 height 5
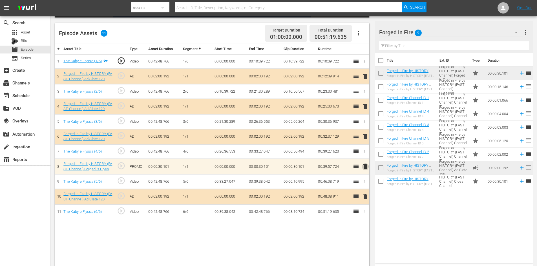
click at [364, 168] on span "delete" at bounding box center [365, 166] width 7 height 7
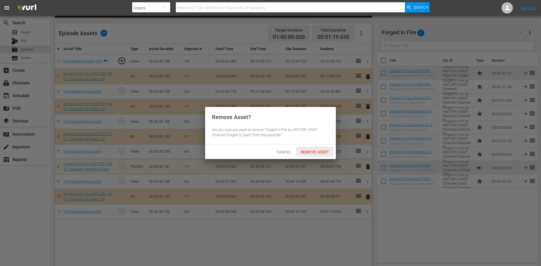
click at [322, 153] on span "Remove Asset" at bounding box center [314, 152] width 37 height 5
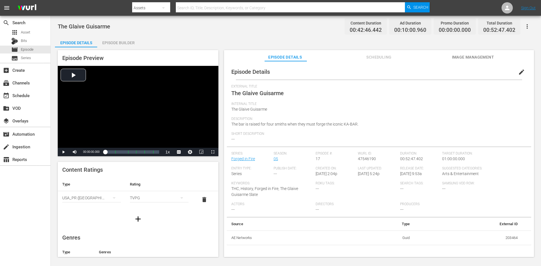
click at [131, 42] on div "Episode Builder" at bounding box center [118, 43] width 42 height 14
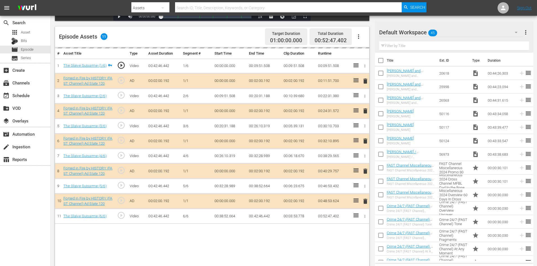
scroll to position [141, 0]
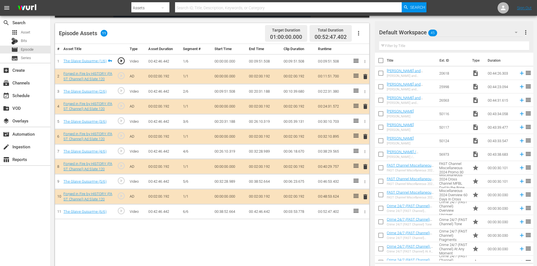
click at [484, 34] on div "Default Workspace 45" at bounding box center [451, 33] width 144 height 16
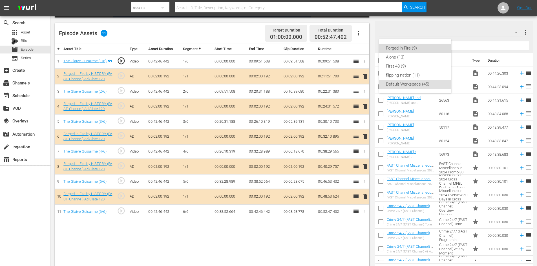
click at [403, 51] on div "Forged in Fire (9)" at bounding box center [415, 48] width 59 height 9
